Goal: Find contact information: Find contact information

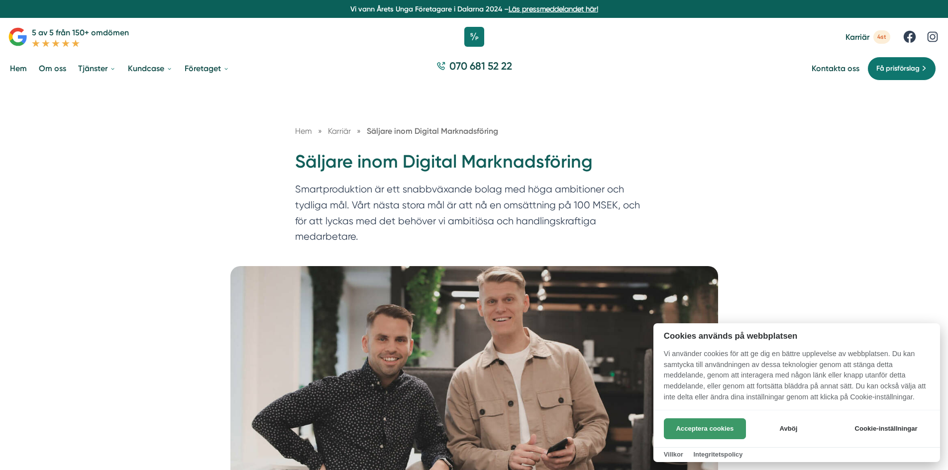
click at [691, 425] on button "Acceptera cookies" at bounding box center [705, 428] width 82 height 21
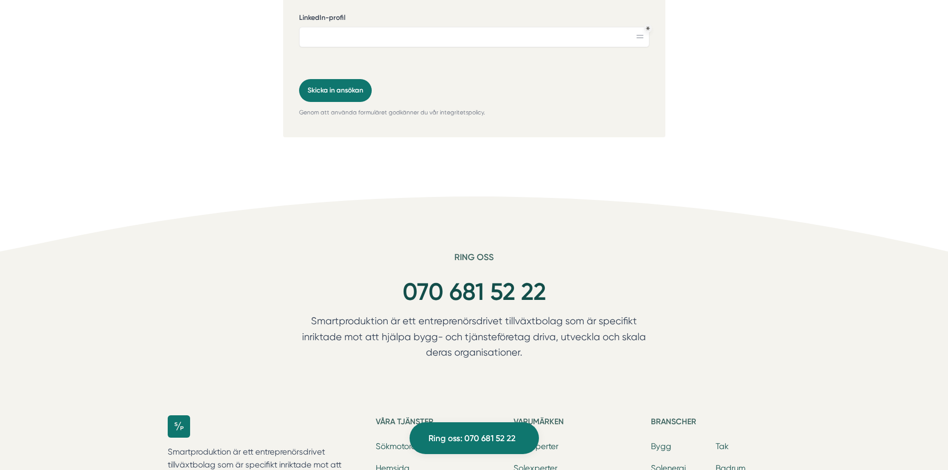
scroll to position [3582, 0]
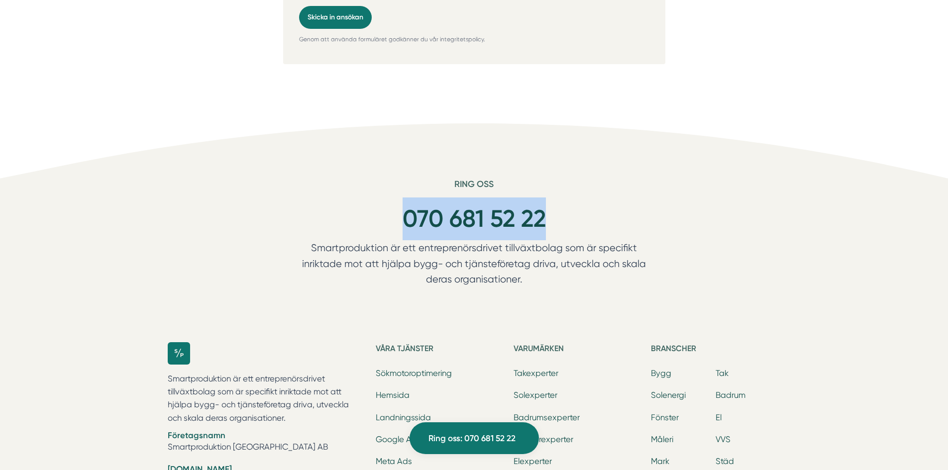
click at [322, 198] on div "070 681 52 22" at bounding box center [474, 219] width 382 height 43
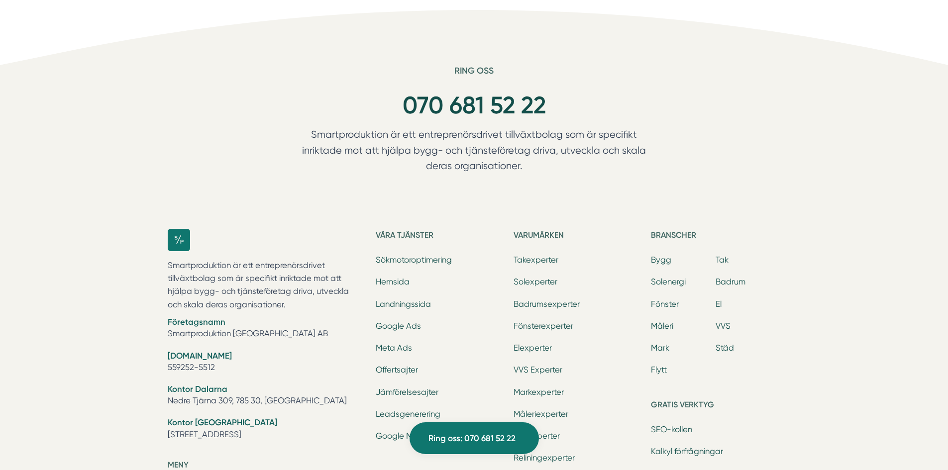
scroll to position [3715, 0]
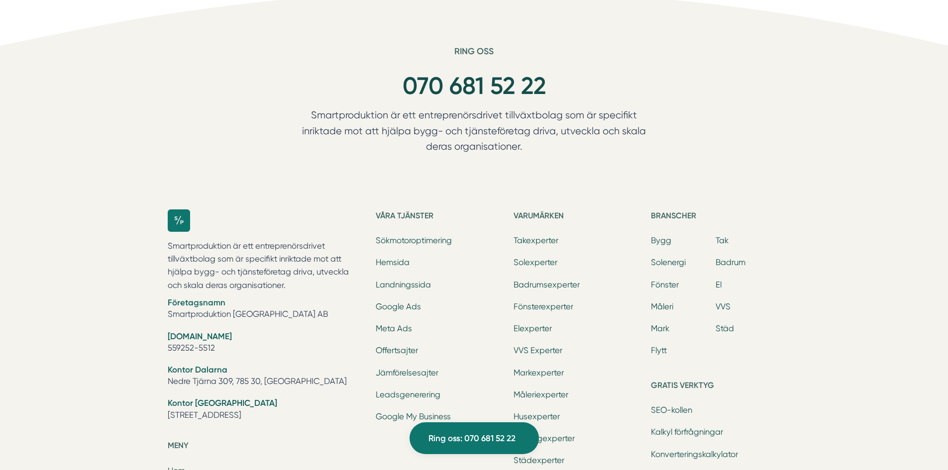
drag, startPoint x: 549, startPoint y: 120, endPoint x: 239, endPoint y: 65, distance: 314.8
click at [239, 65] on div "Ring oss 070 681 52 22 Smartproduktion är ett entreprenörsdrivet tillväxtbolag …" at bounding box center [474, 386] width 948 height 681
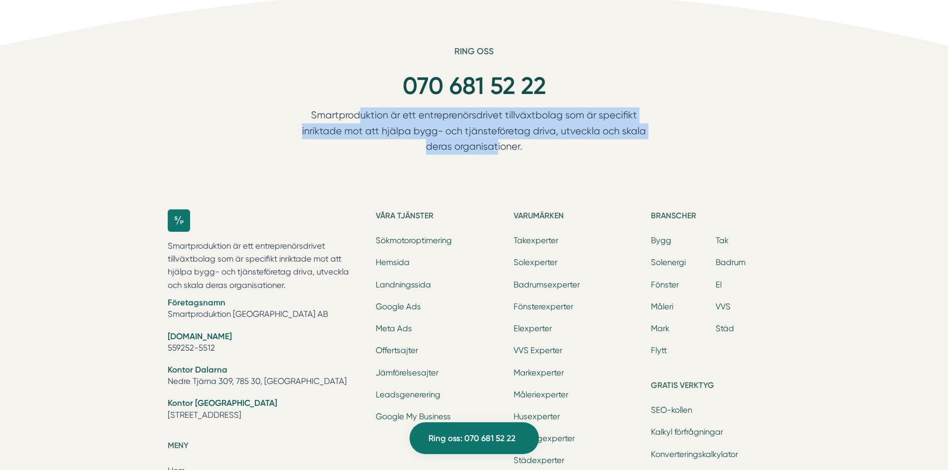
drag, startPoint x: 329, startPoint y: 103, endPoint x: 427, endPoint y: 117, distance: 99.0
click at [426, 118] on div "Ring oss 070 681 52 22 Smartproduktion är ett entreprenörsdrivet tillväxtbolag …" at bounding box center [474, 386] width 948 height 681
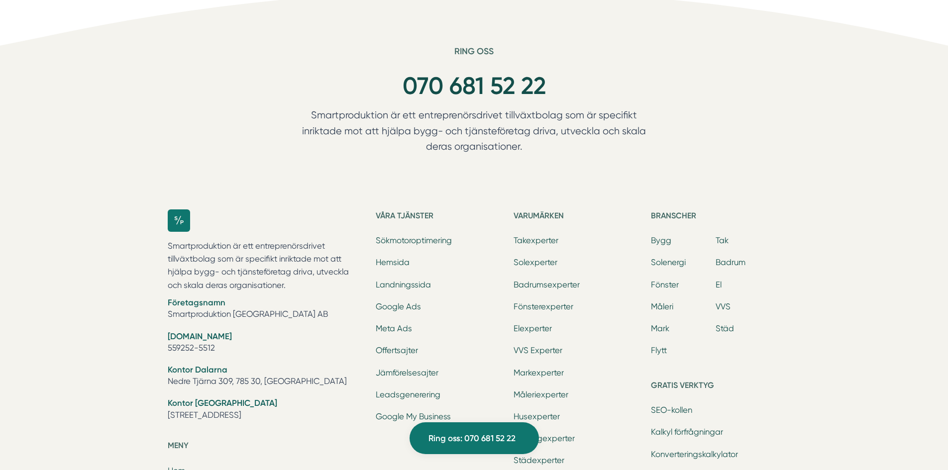
click at [543, 109] on p "Smartproduktion är ett entreprenörsdrivet tillväxtbolag som är specifikt inrikt…" at bounding box center [474, 133] width 382 height 52
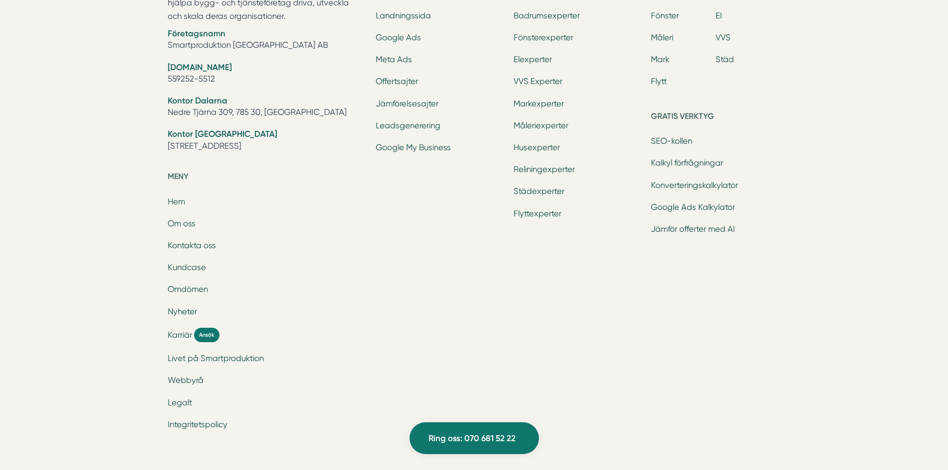
scroll to position [0, 0]
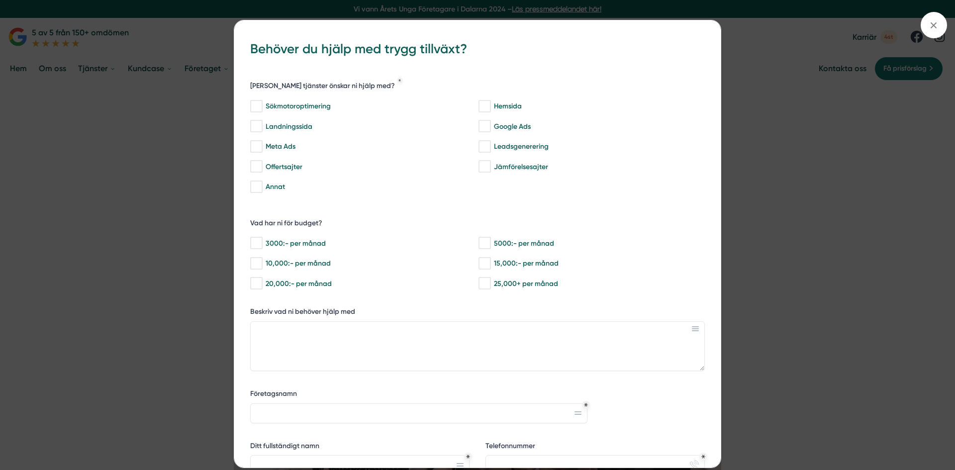
drag, startPoint x: 955, startPoint y: 437, endPoint x: 939, endPoint y: -43, distance: 480.9
click at [932, 25] on icon at bounding box center [933, 25] width 11 height 11
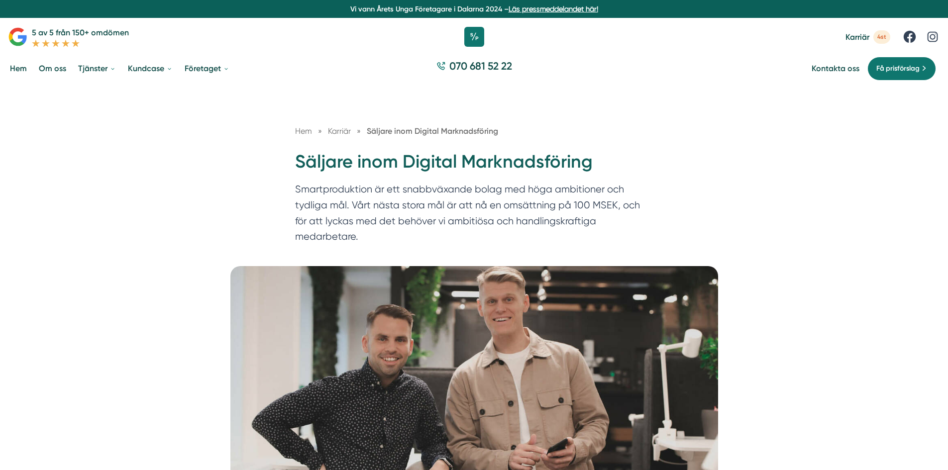
click at [52, 68] on link "Om oss" at bounding box center [52, 68] width 31 height 25
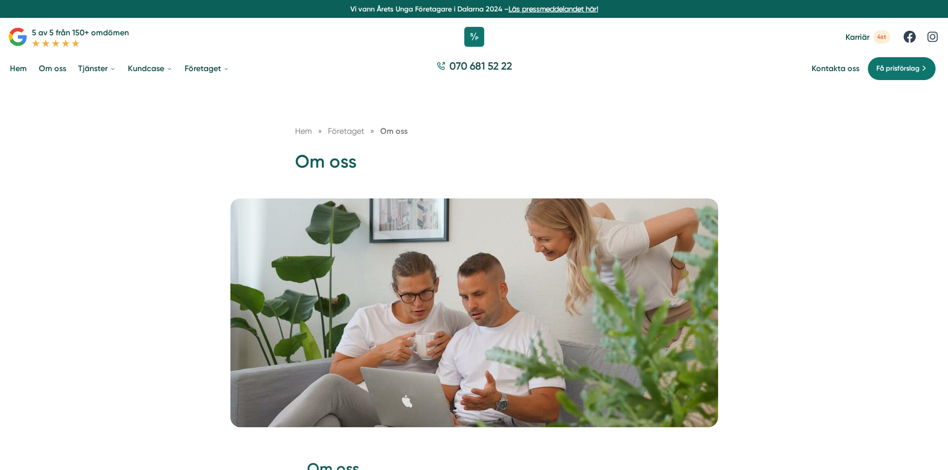
click at [823, 63] on div "Kontakta oss Få prisförslag" at bounding box center [875, 69] width 128 height 24
click at [819, 69] on link "Kontakta oss" at bounding box center [835, 68] width 48 height 9
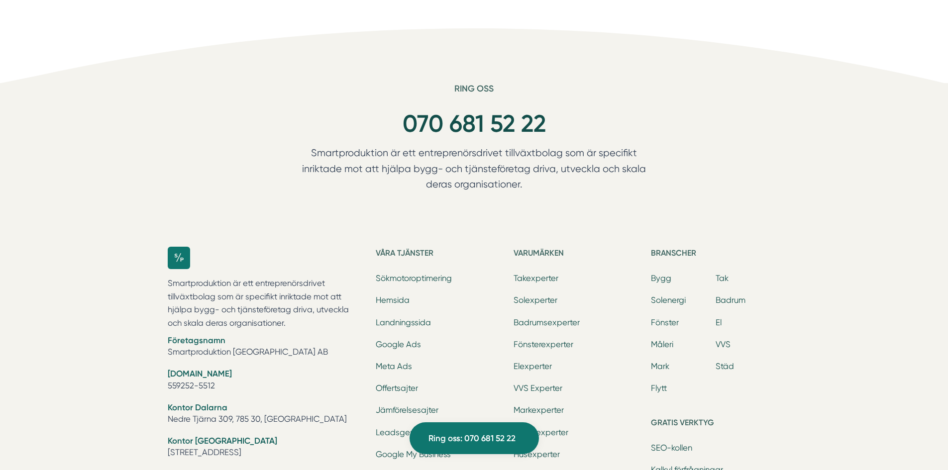
scroll to position [959, 0]
